Goal: Transaction & Acquisition: Purchase product/service

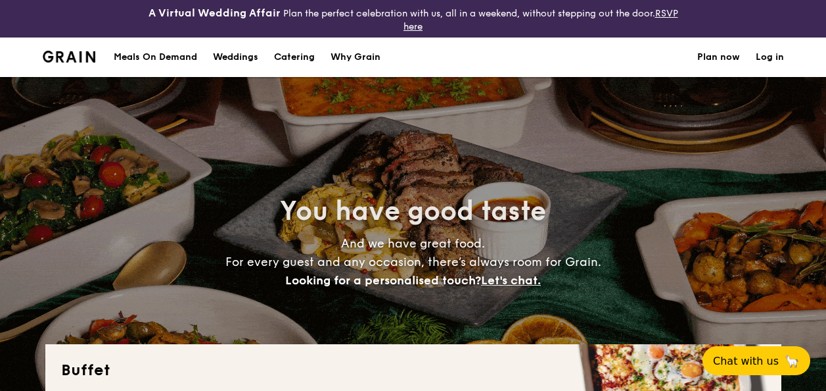
select select
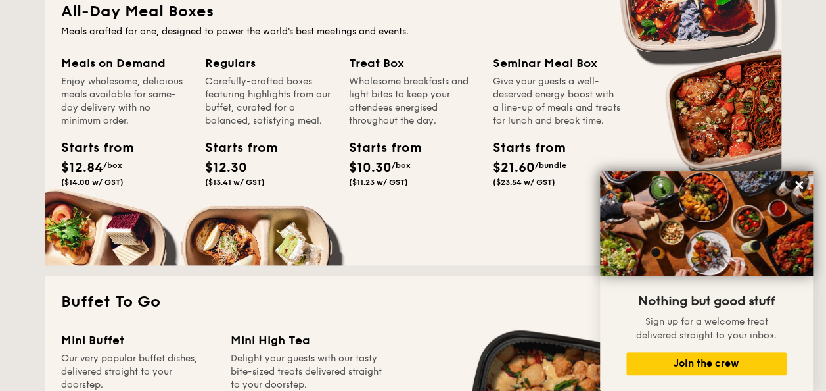
scroll to position [592, 0]
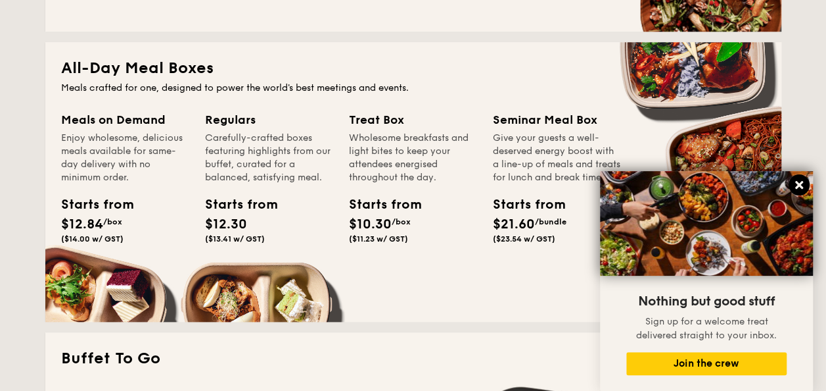
click at [799, 181] on icon at bounding box center [800, 185] width 12 height 12
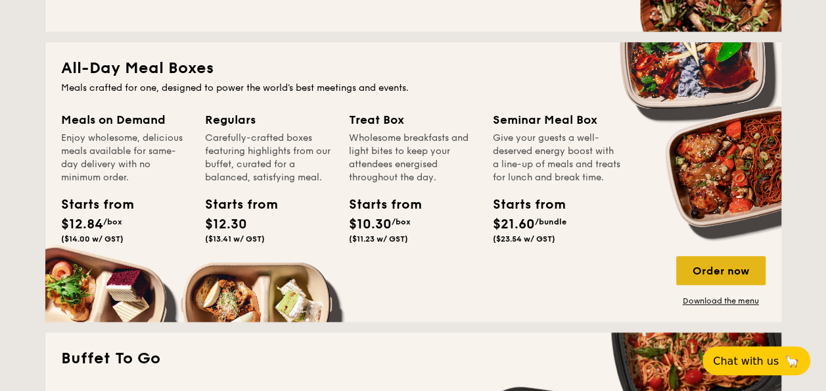
click at [723, 268] on div "Order now" at bounding box center [721, 270] width 89 height 29
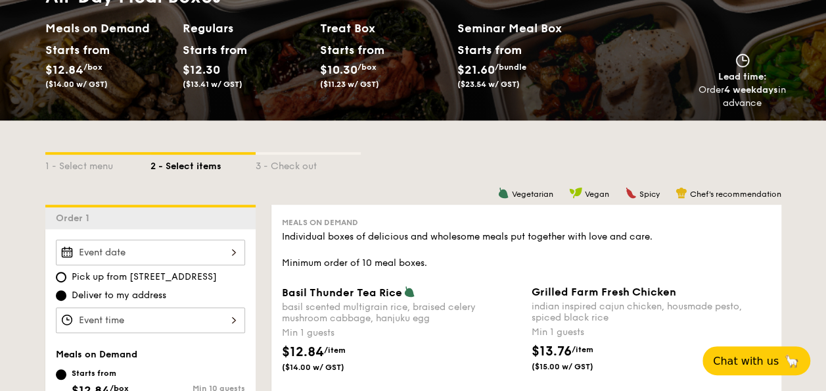
scroll to position [329, 0]
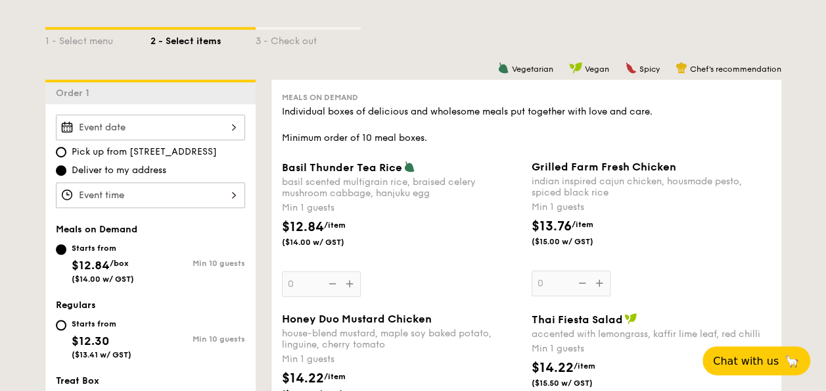
click at [228, 129] on div at bounding box center [150, 127] width 189 height 26
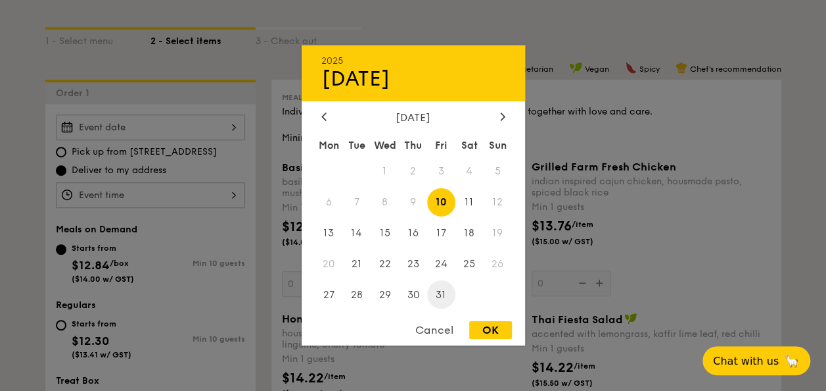
click at [436, 300] on span "31" at bounding box center [441, 294] width 28 height 28
click at [501, 330] on div "OK" at bounding box center [490, 330] width 43 height 18
type input "[DATE]"
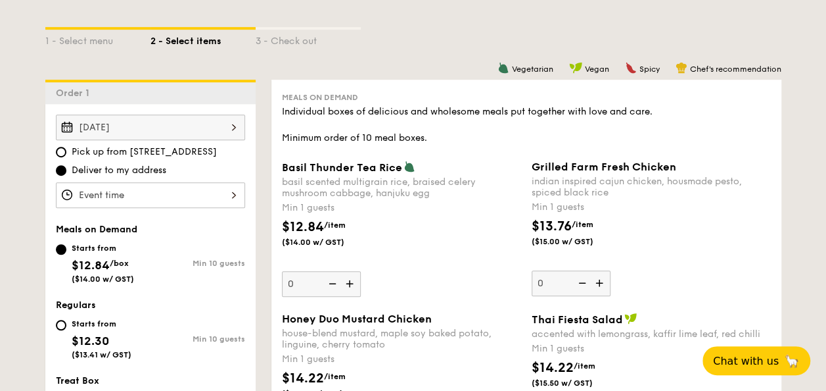
click at [150, 191] on div at bounding box center [150, 195] width 189 height 26
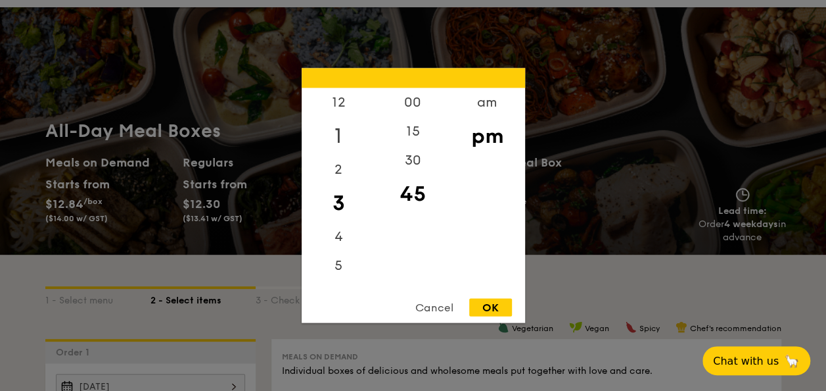
scroll to position [66, 0]
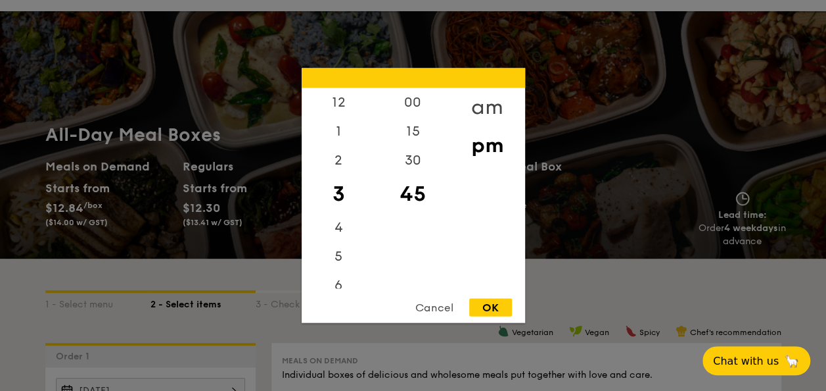
click at [494, 103] on div "am" at bounding box center [487, 107] width 74 height 38
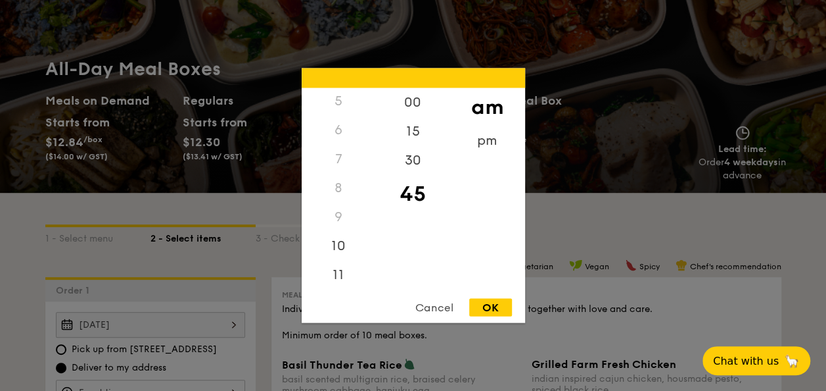
scroll to position [197, 0]
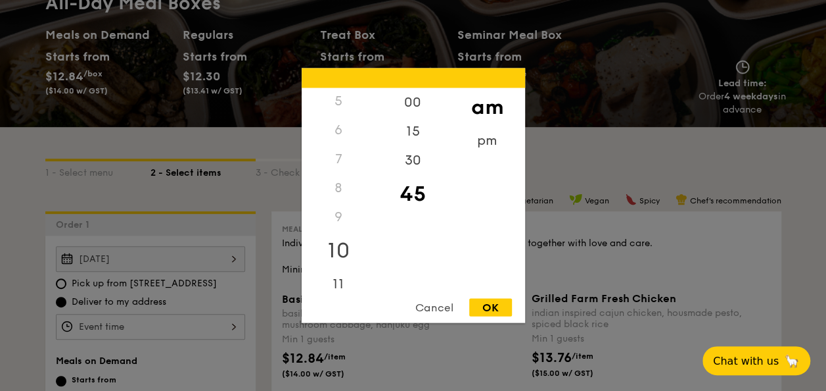
click at [339, 243] on div "10" at bounding box center [339, 250] width 74 height 38
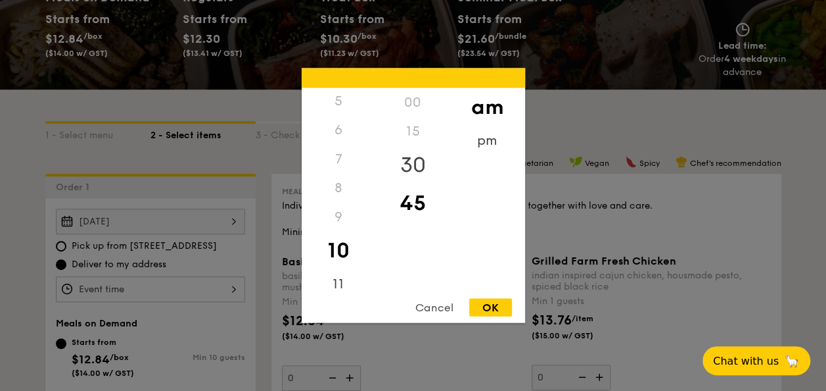
scroll to position [263, 0]
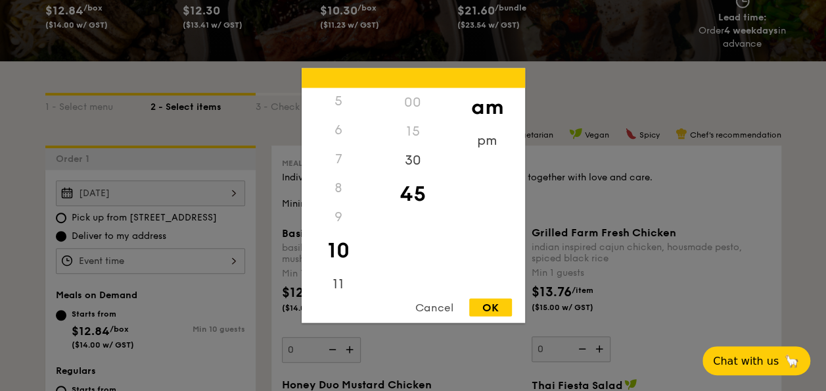
click at [409, 101] on div "00" at bounding box center [413, 102] width 74 height 29
click at [488, 305] on div "OK" at bounding box center [490, 307] width 43 height 18
type input "10:45AM"
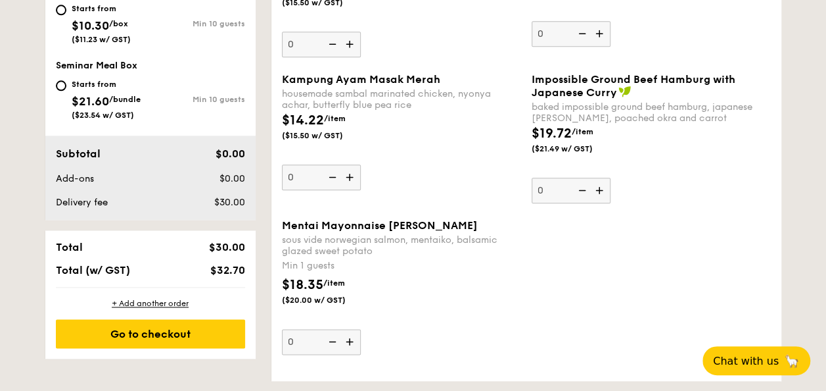
scroll to position [197, 0]
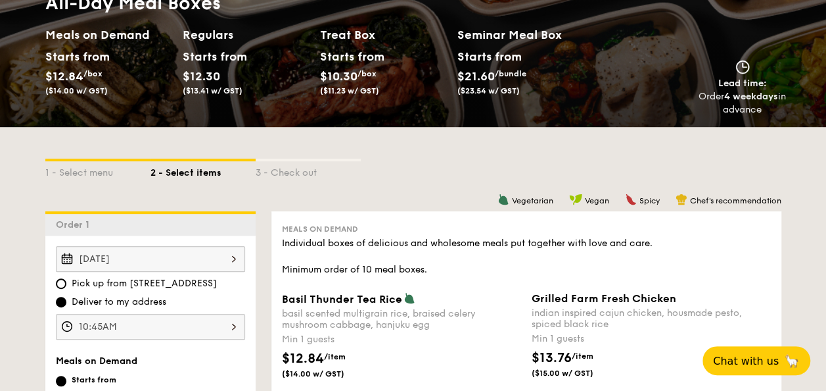
click at [214, 32] on h2 "Regulars" at bounding box center [246, 35] width 127 height 18
click at [210, 80] on span "$12.30" at bounding box center [201, 76] width 37 height 14
click at [339, 42] on h2 "Treat Box" at bounding box center [383, 35] width 127 height 18
select select
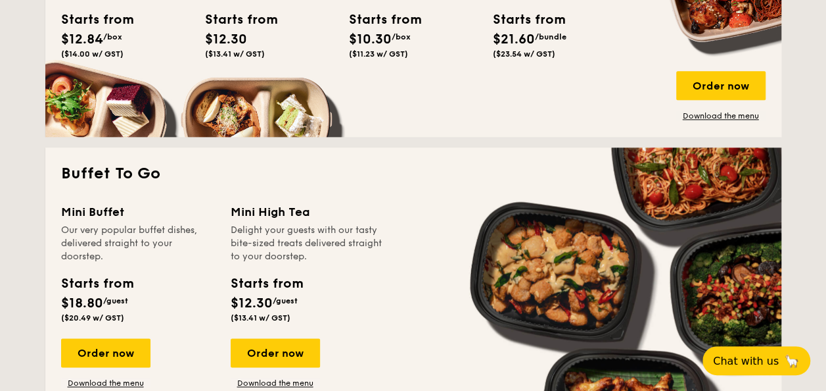
scroll to position [790, 0]
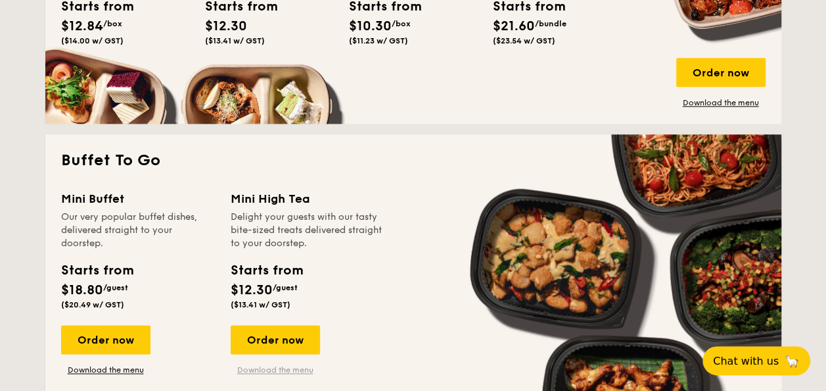
click at [266, 367] on link "Download the menu" at bounding box center [275, 369] width 89 height 11
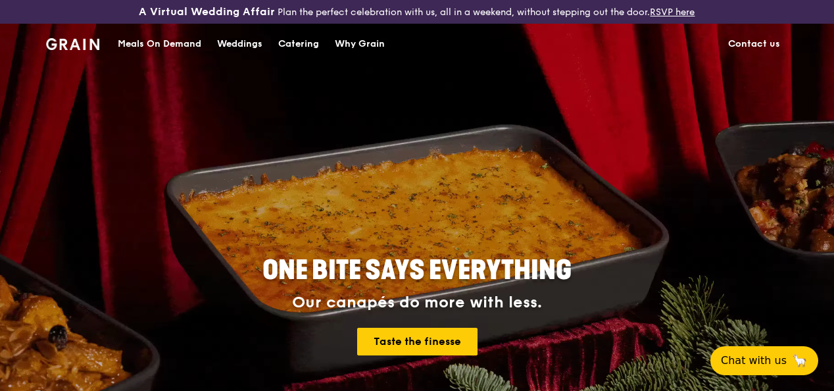
click at [172, 53] on div "Meals On Demand" at bounding box center [159, 43] width 83 height 39
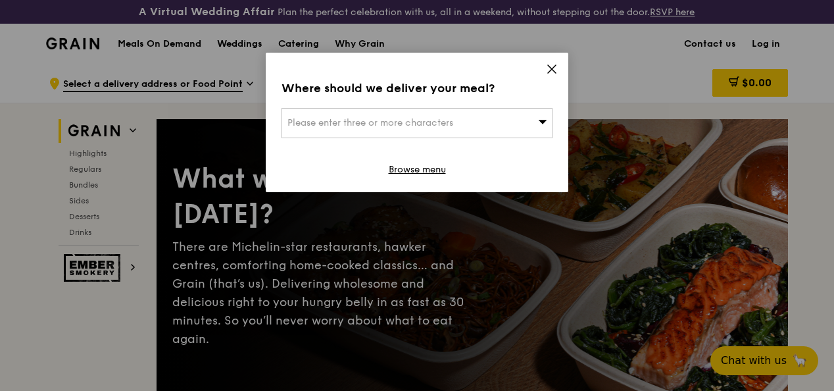
click at [552, 66] on icon at bounding box center [552, 69] width 12 height 12
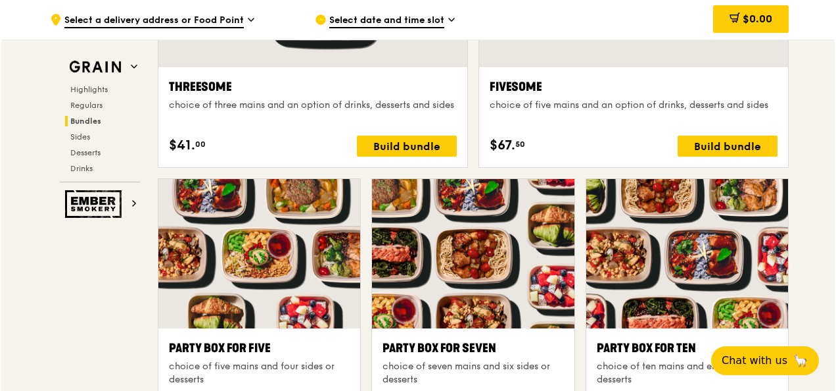
scroll to position [2696, 0]
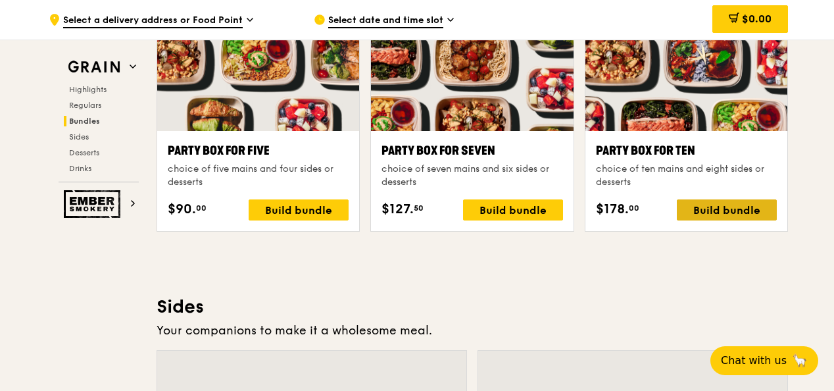
click at [717, 220] on div "Build bundle" at bounding box center [727, 209] width 100 height 21
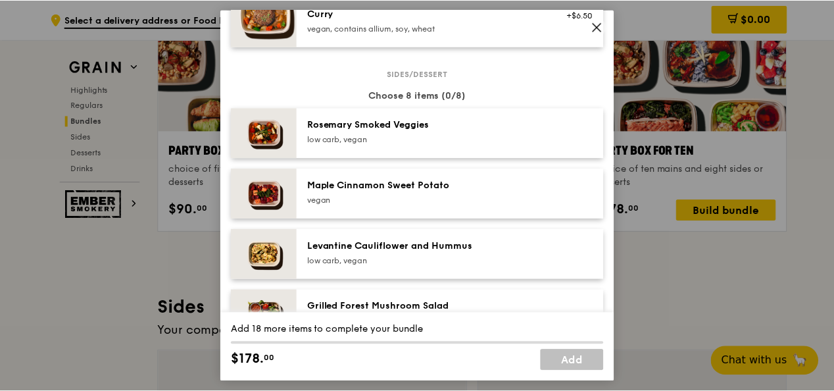
scroll to position [657, 0]
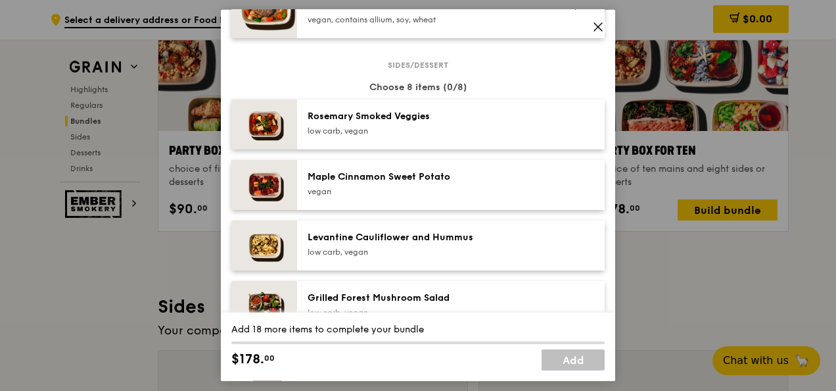
click at [602, 21] on icon at bounding box center [598, 27] width 12 height 12
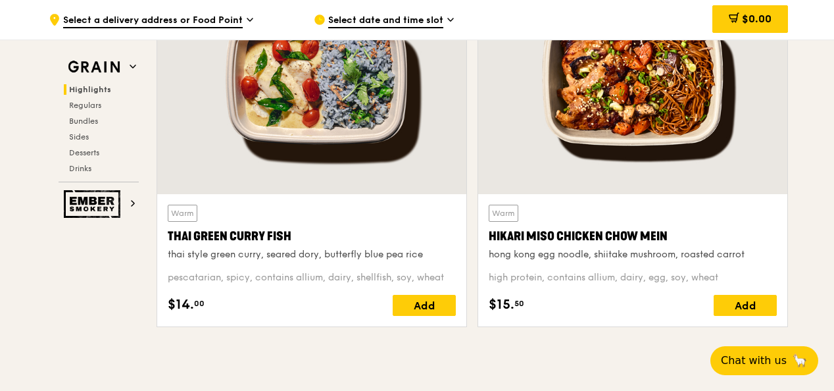
scroll to position [526, 0]
